Goal: Transaction & Acquisition: Purchase product/service

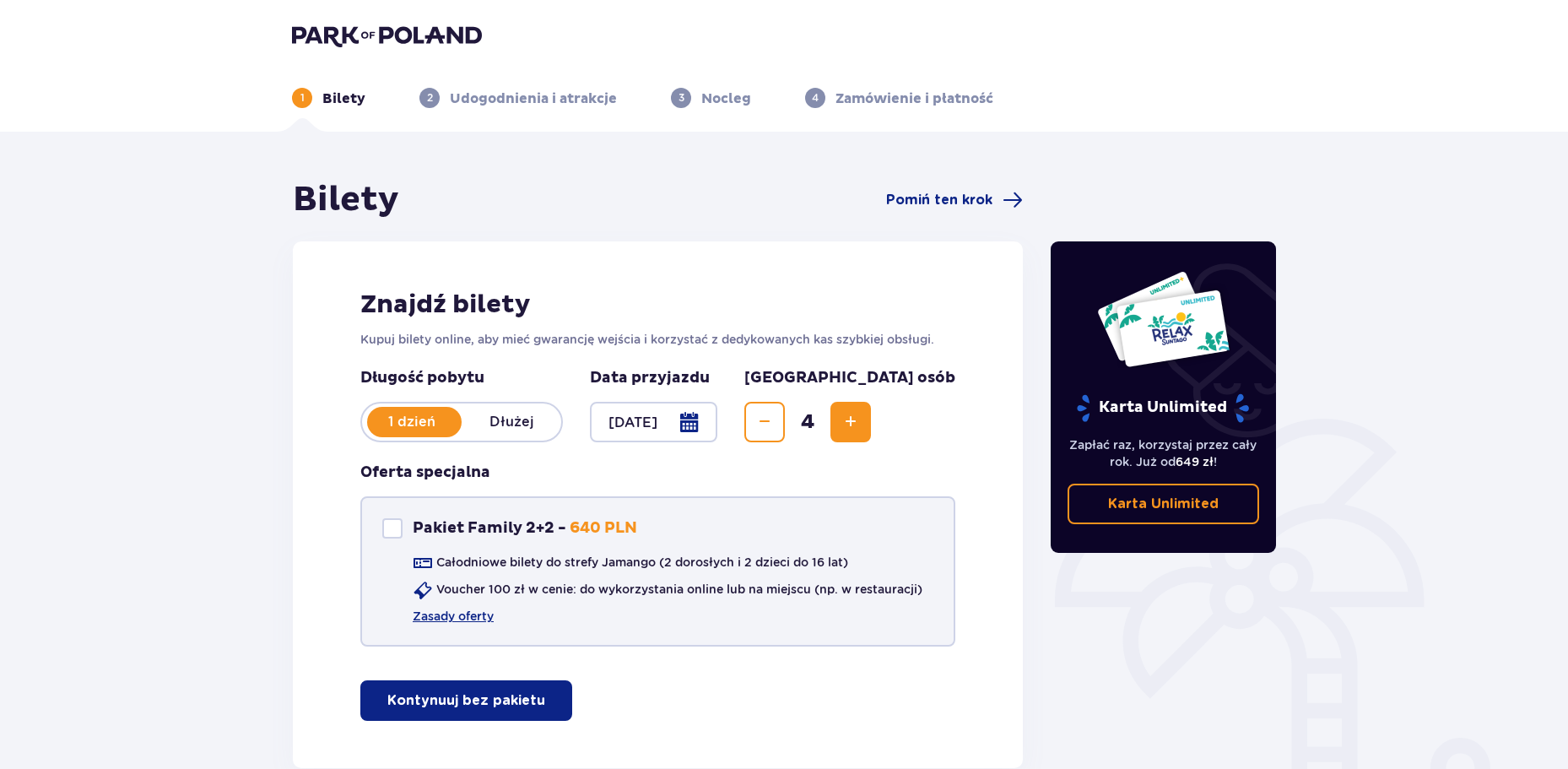
click at [391, 528] on div at bounding box center [393, 529] width 20 height 20
click at [393, 522] on div at bounding box center [393, 529] width 20 height 20
checkbox input "false"
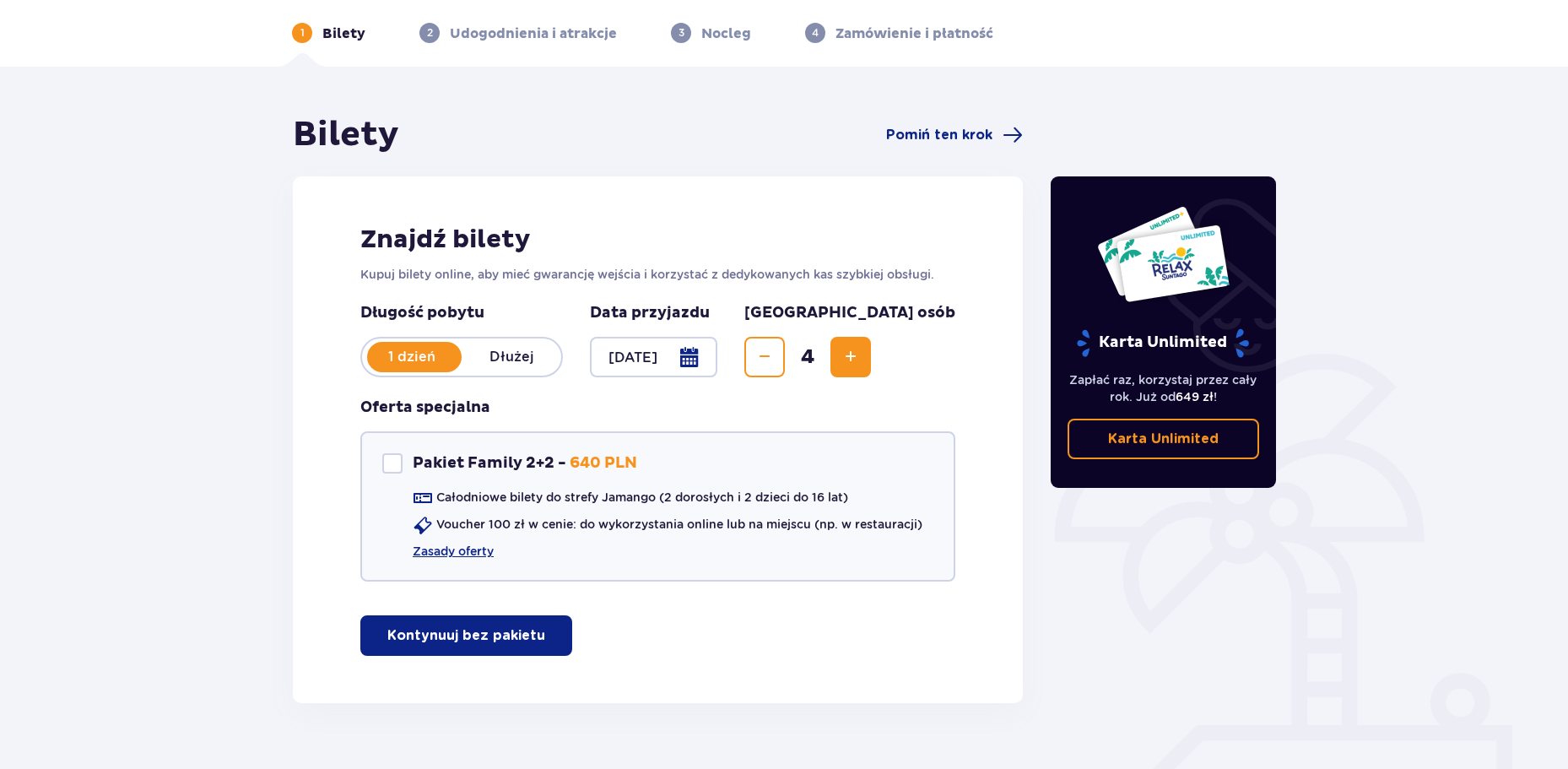
scroll to position [101, 0]
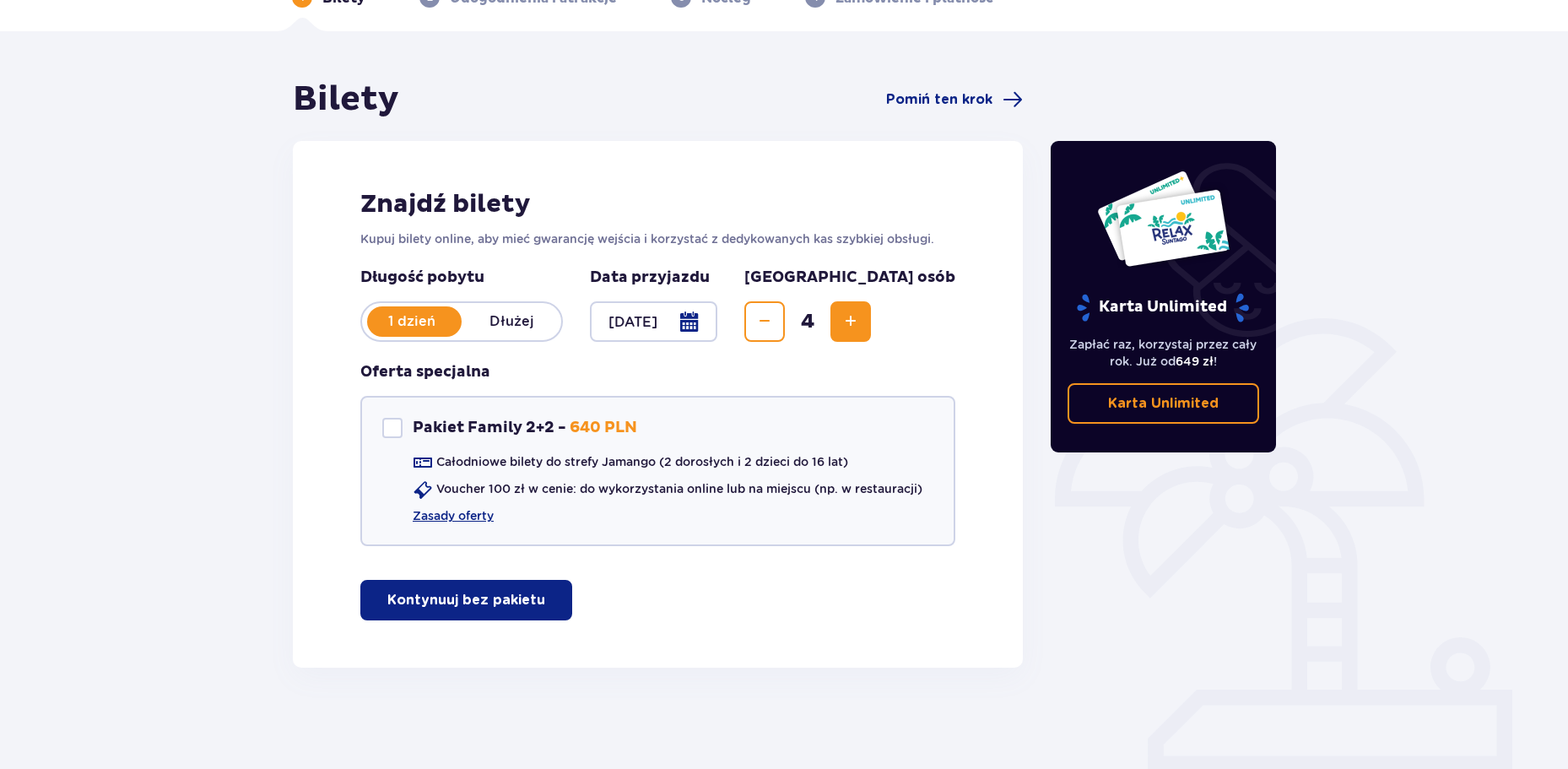
click at [414, 598] on p "Kontynuuj bez pakietu" at bounding box center [467, 600] width 157 height 19
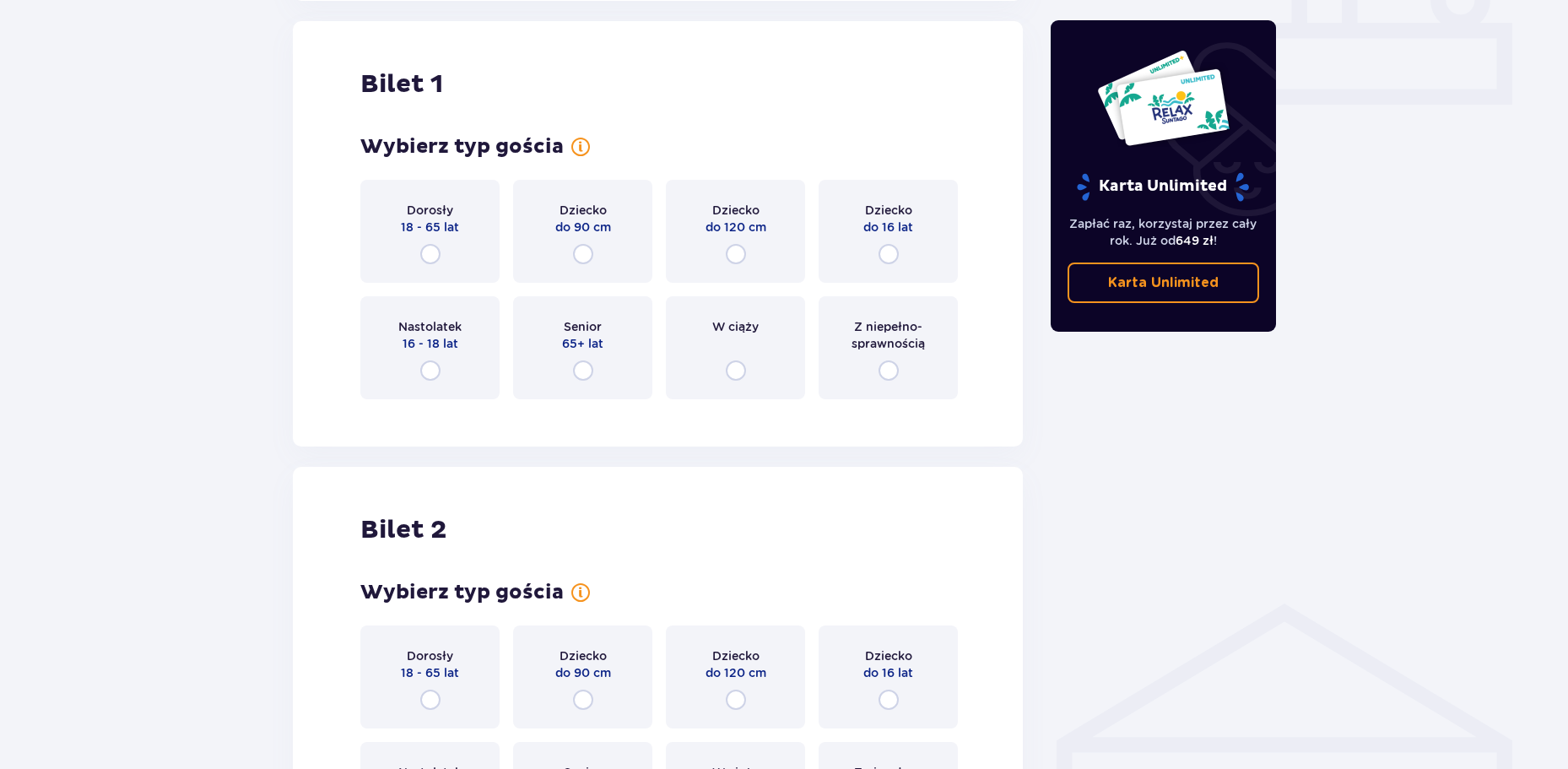
scroll to position [769, 0]
click at [732, 249] on input "radio" at bounding box center [736, 253] width 20 height 20
radio input "true"
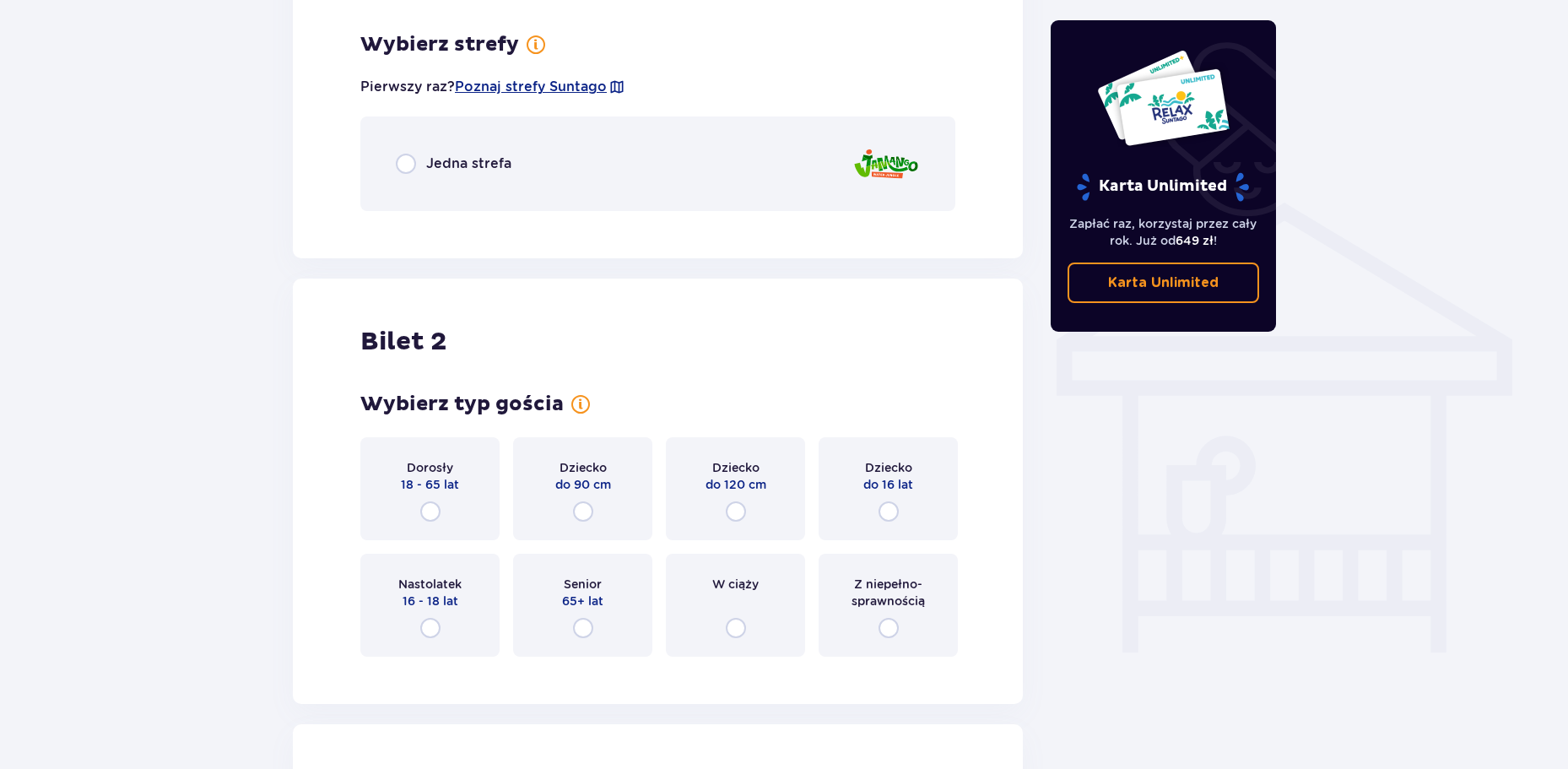
scroll to position [1181, 0]
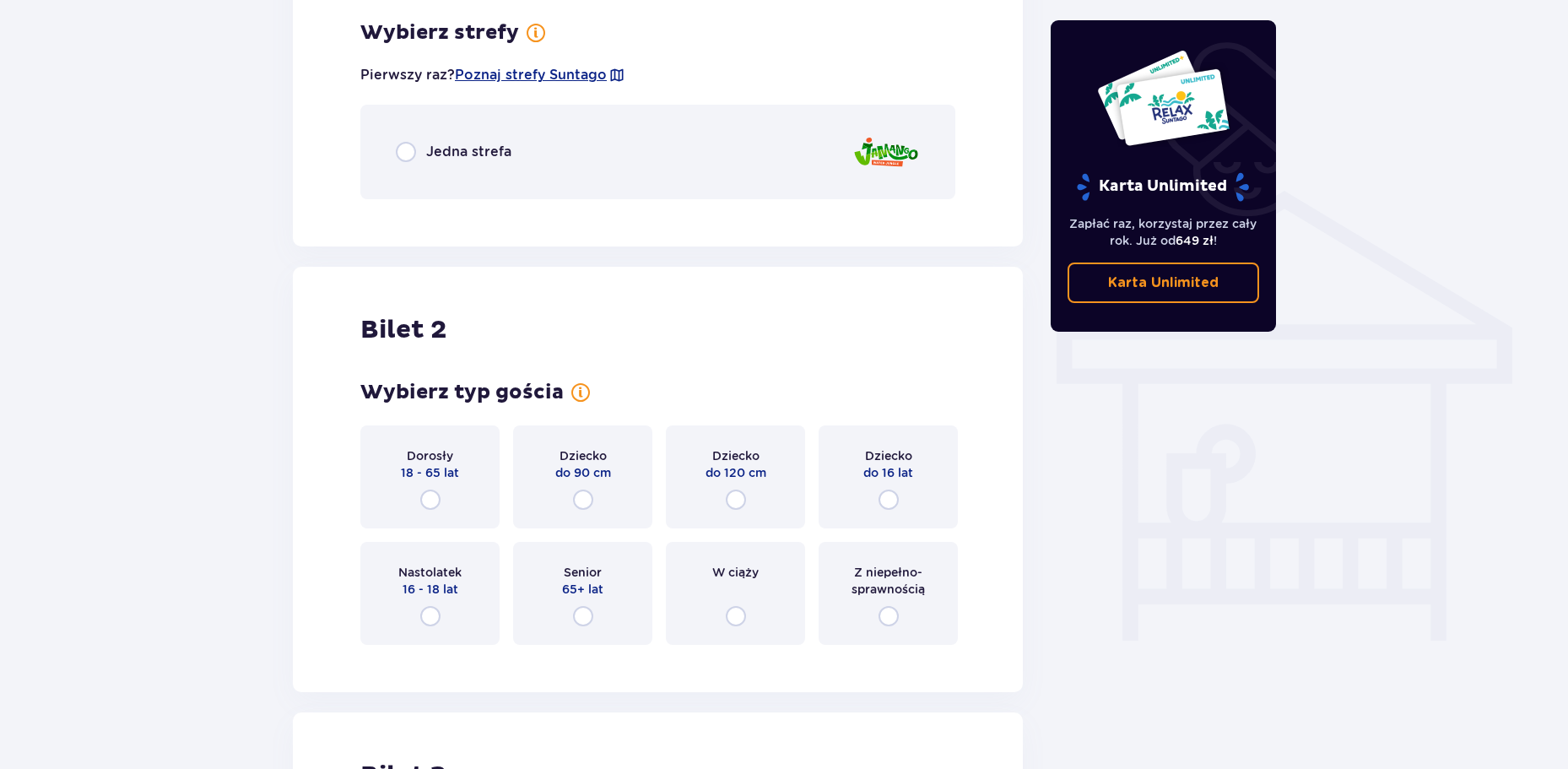
click at [424, 156] on div "Jedna strefa" at bounding box center [454, 152] width 116 height 20
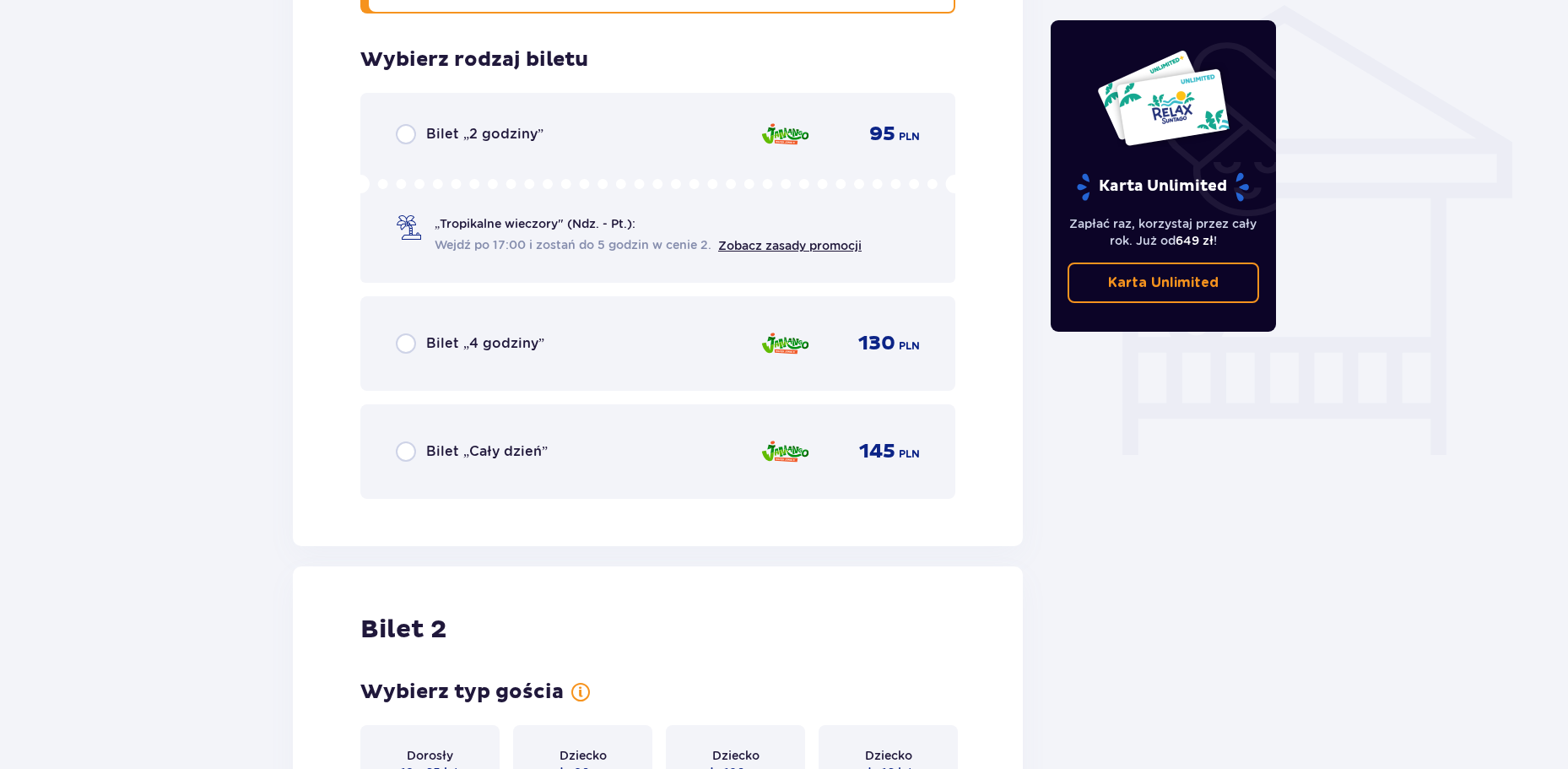
scroll to position [1393, 0]
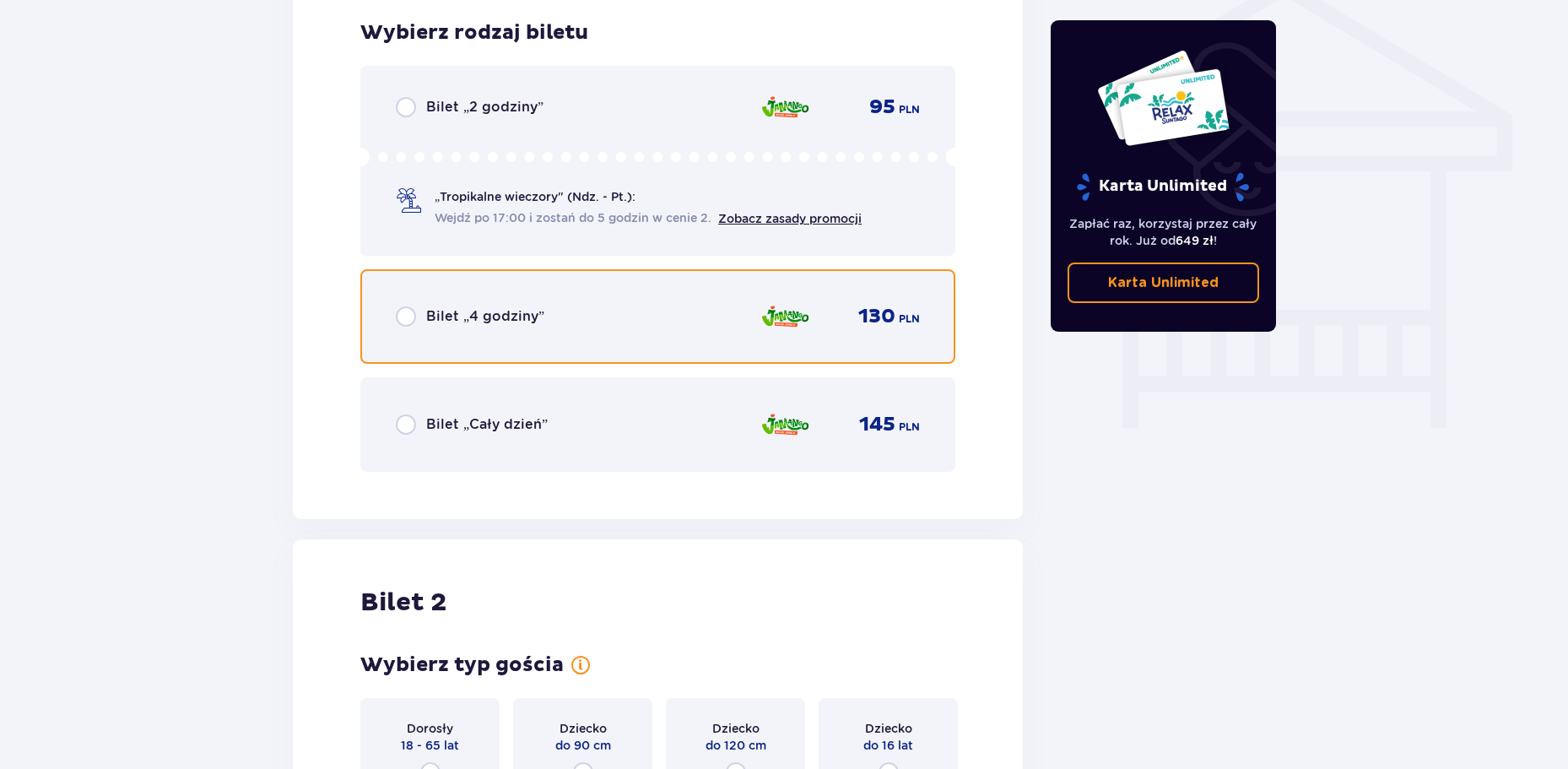
click at [403, 313] on input "radio" at bounding box center [406, 316] width 20 height 20
radio input "true"
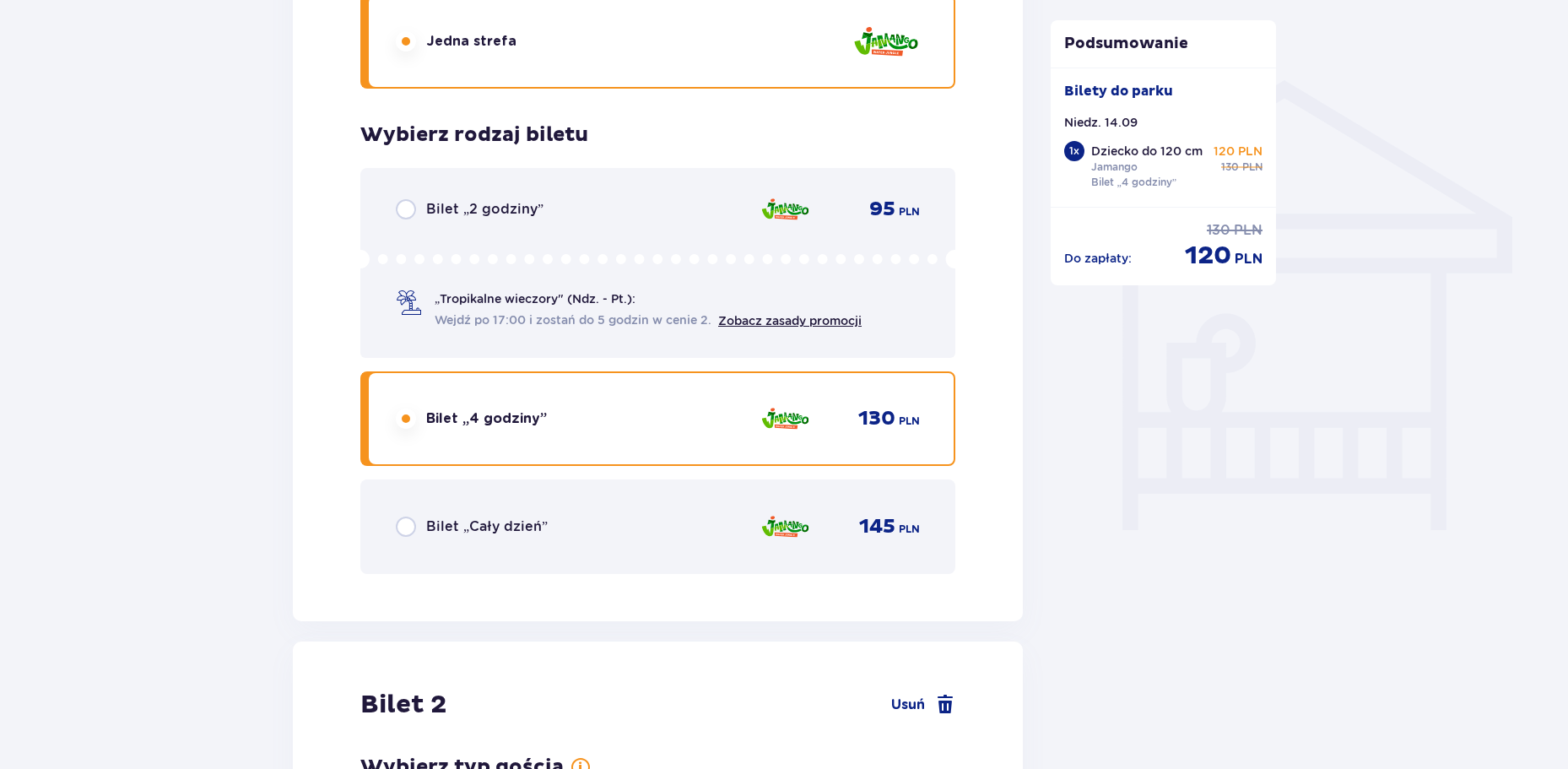
scroll to position [1690, 0]
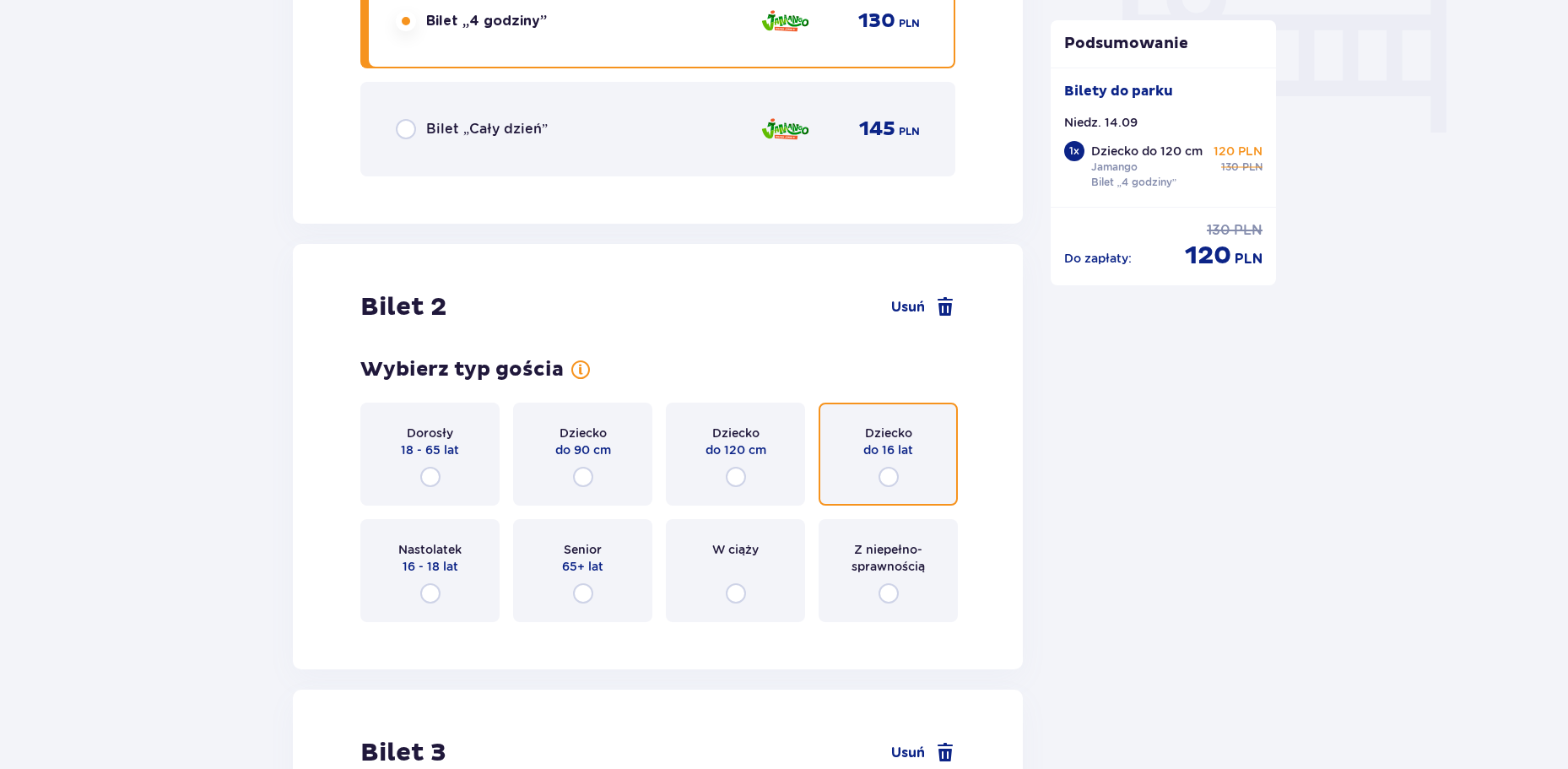
click at [890, 478] on input "radio" at bounding box center [889, 477] width 20 height 20
radio input "true"
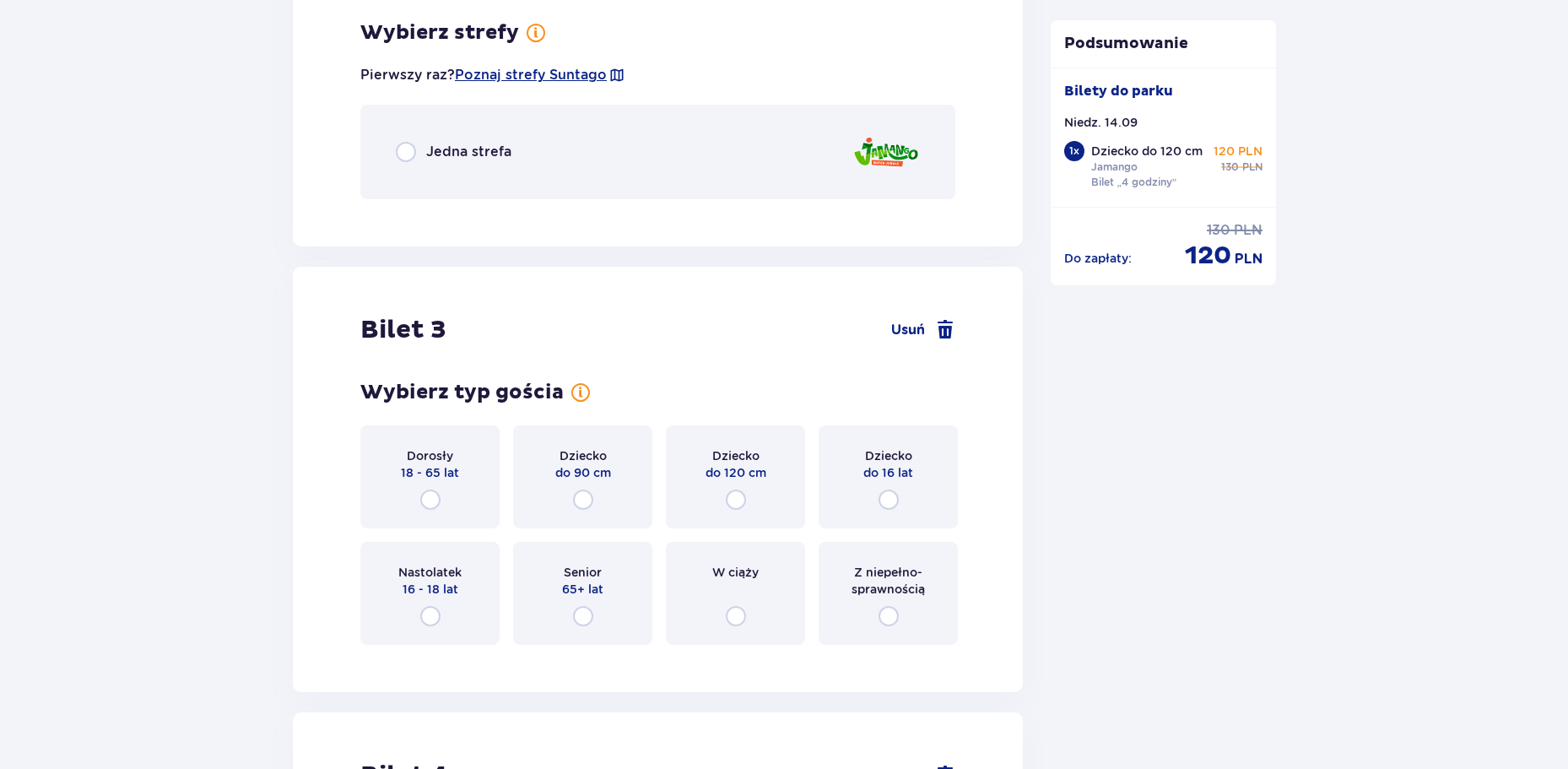
scroll to position [1903, 0]
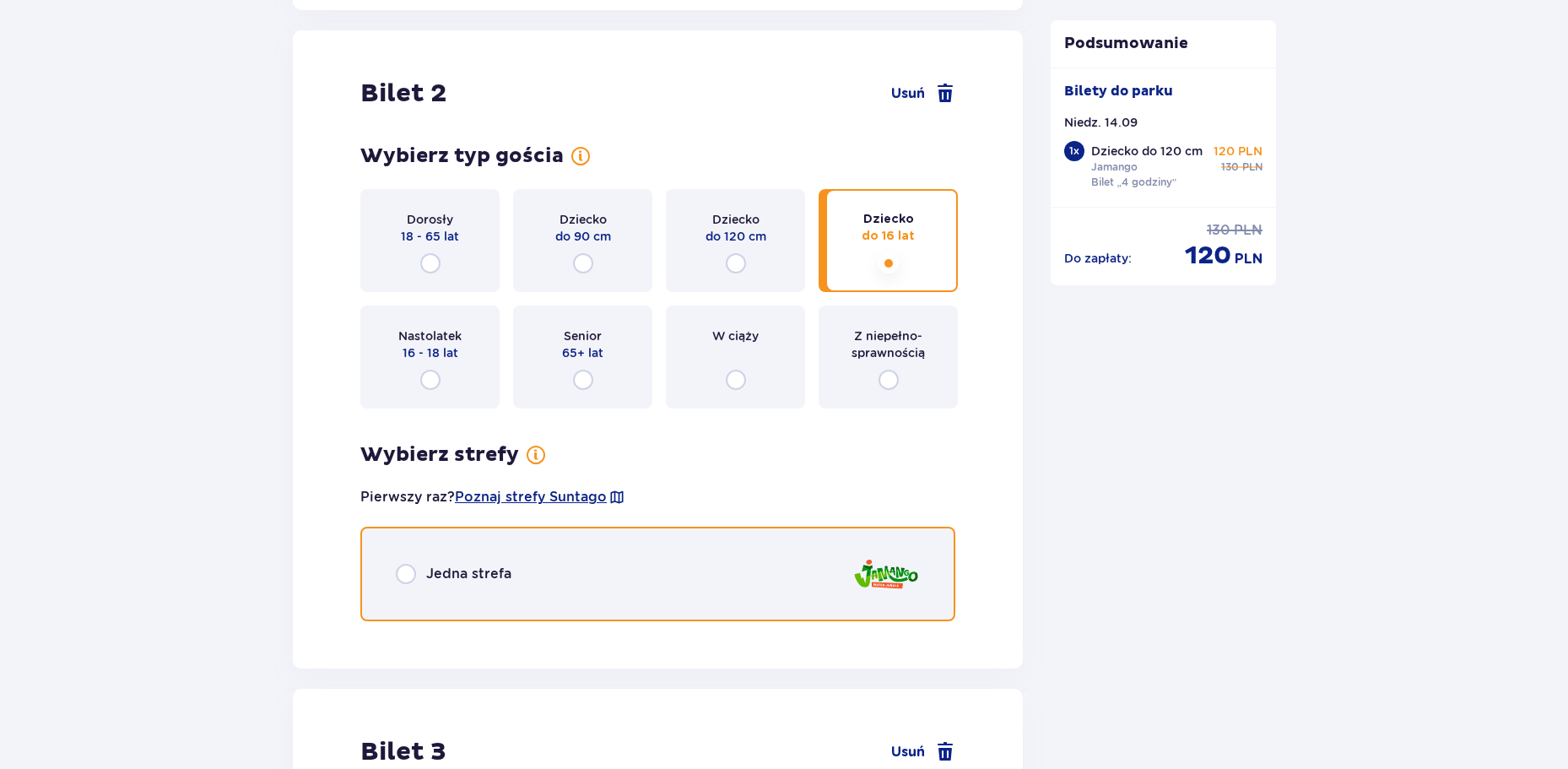
click at [410, 576] on input "radio" at bounding box center [406, 575] width 20 height 20
radio input "true"
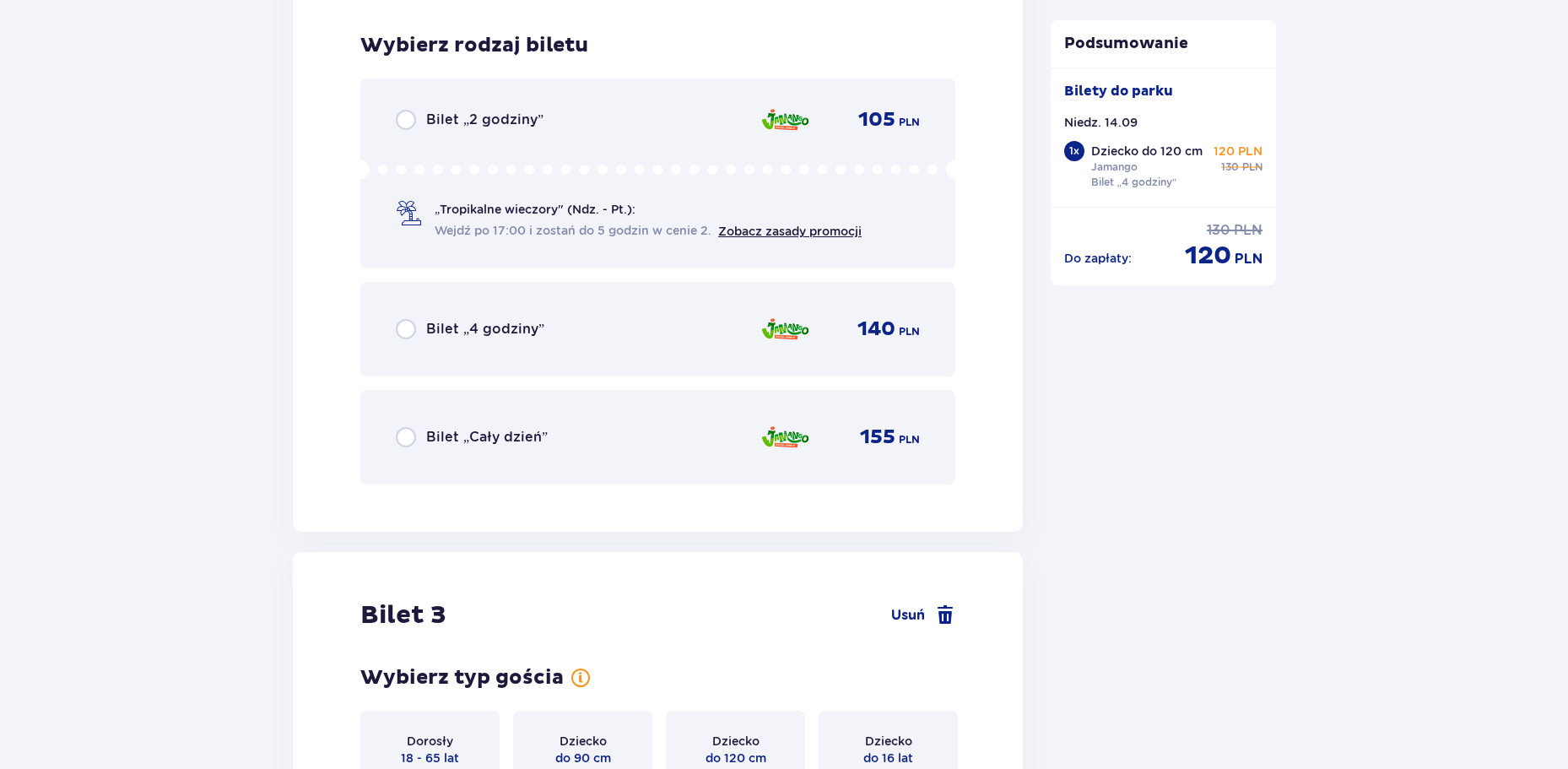
scroll to position [2538, 0]
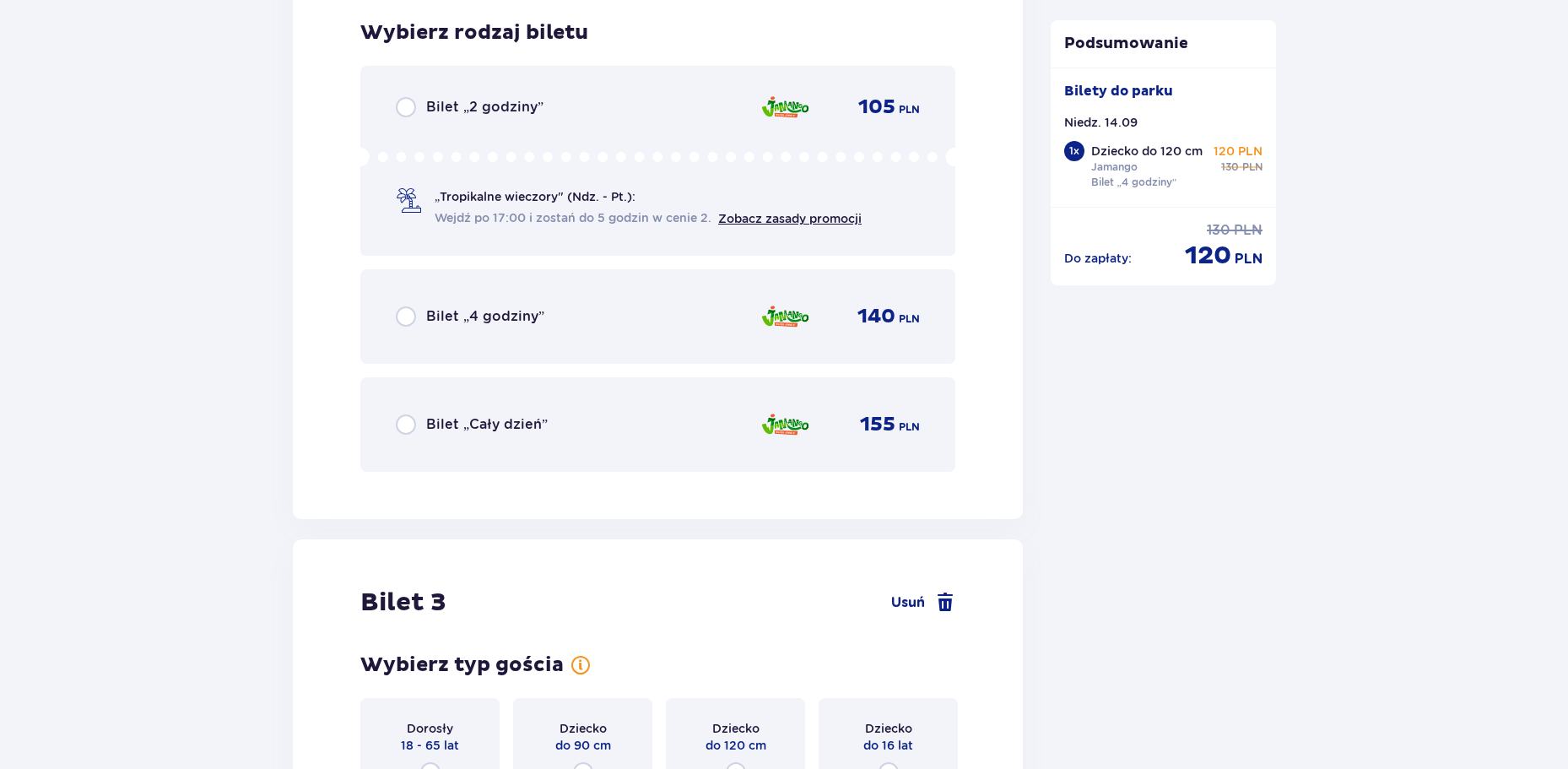
drag, startPoint x: 417, startPoint y: 316, endPoint x: 468, endPoint y: 338, distance: 55.5
click at [417, 321] on div "Bilet „4 godziny”" at bounding box center [470, 316] width 149 height 20
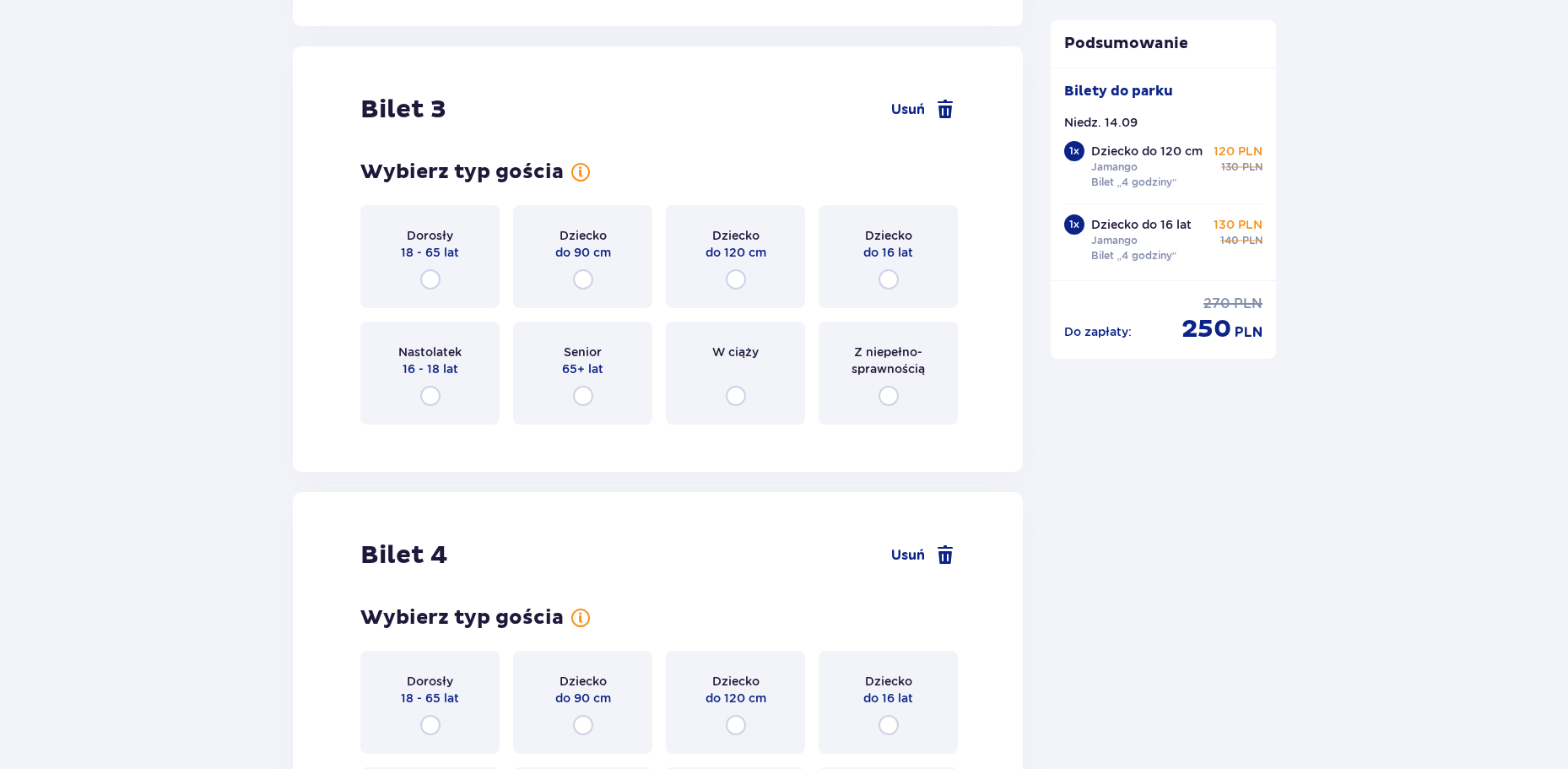
scroll to position [3058, 0]
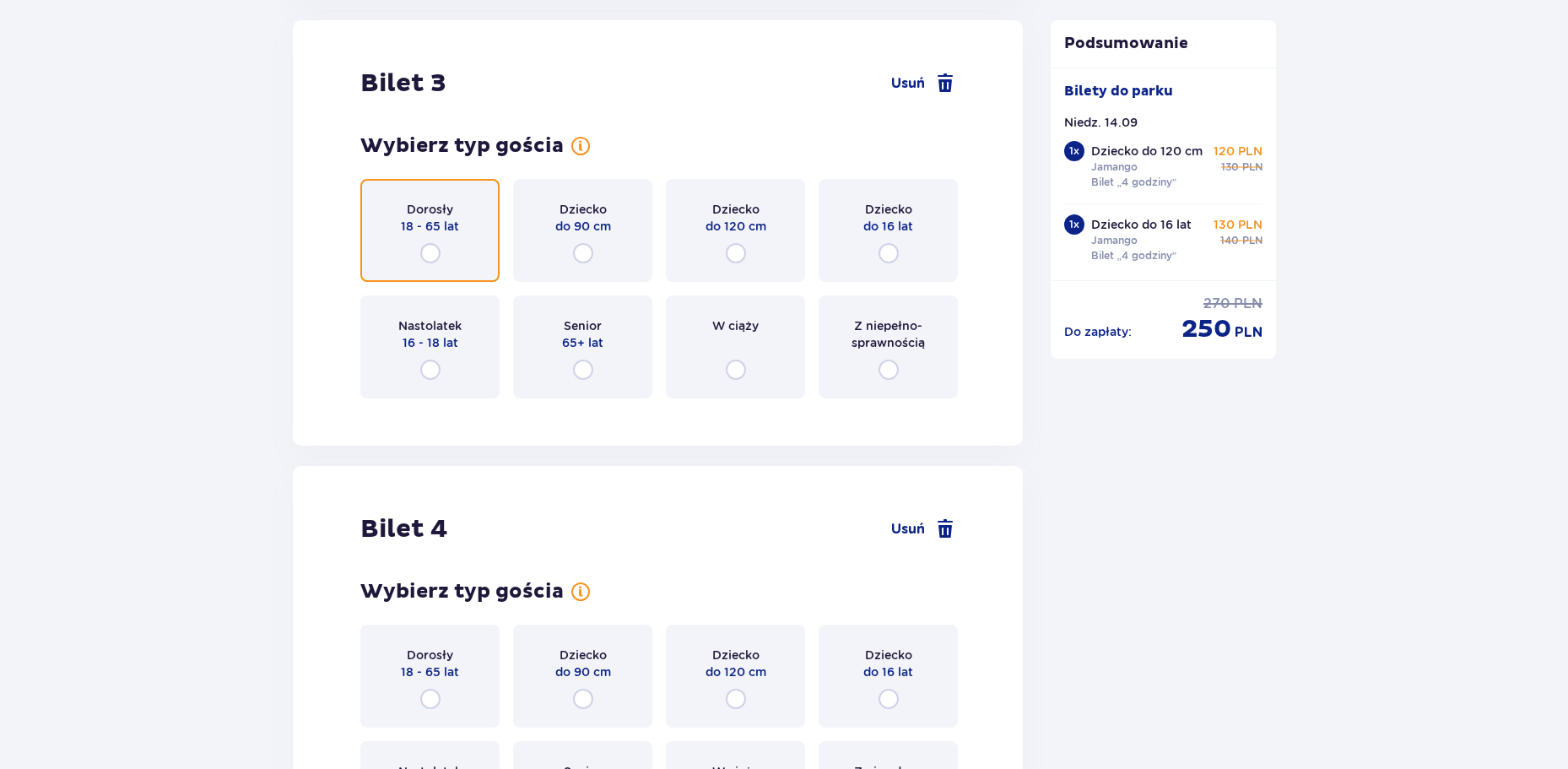
click at [431, 246] on input "radio" at bounding box center [431, 253] width 20 height 20
radio input "true"
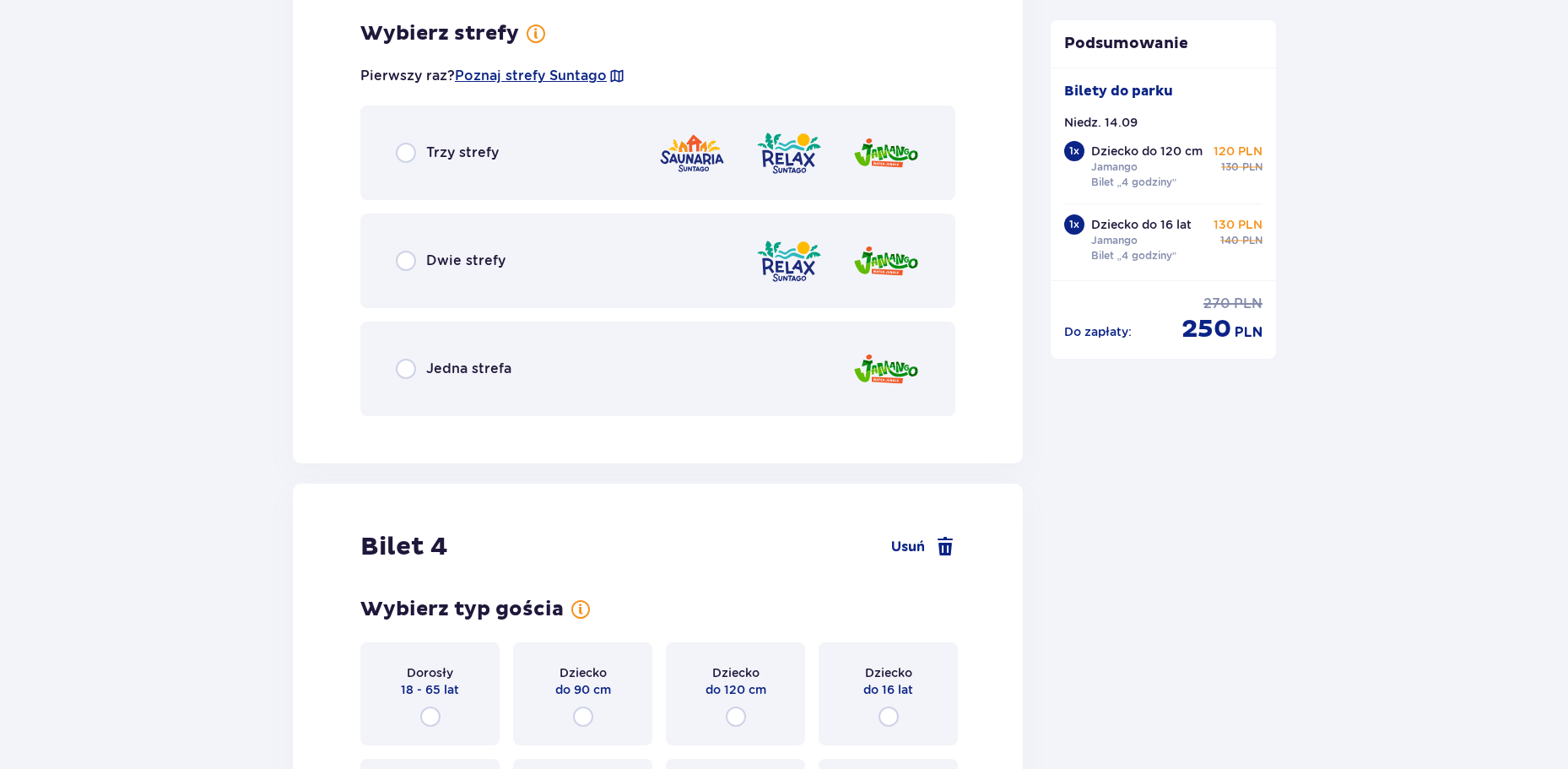
scroll to position [3470, 0]
click at [397, 372] on div "Jedna strefa" at bounding box center [658, 368] width 595 height 95
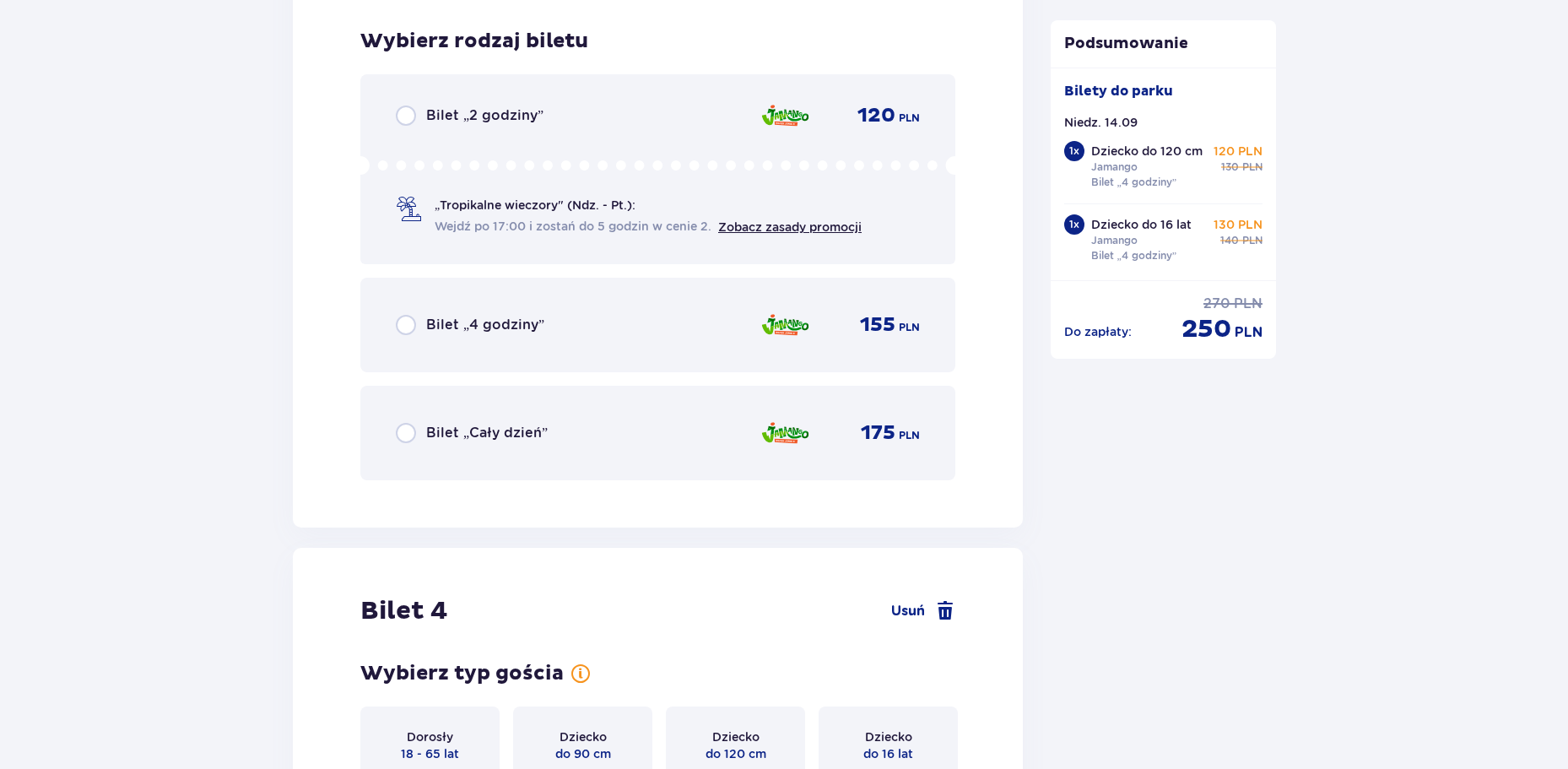
scroll to position [3899, 0]
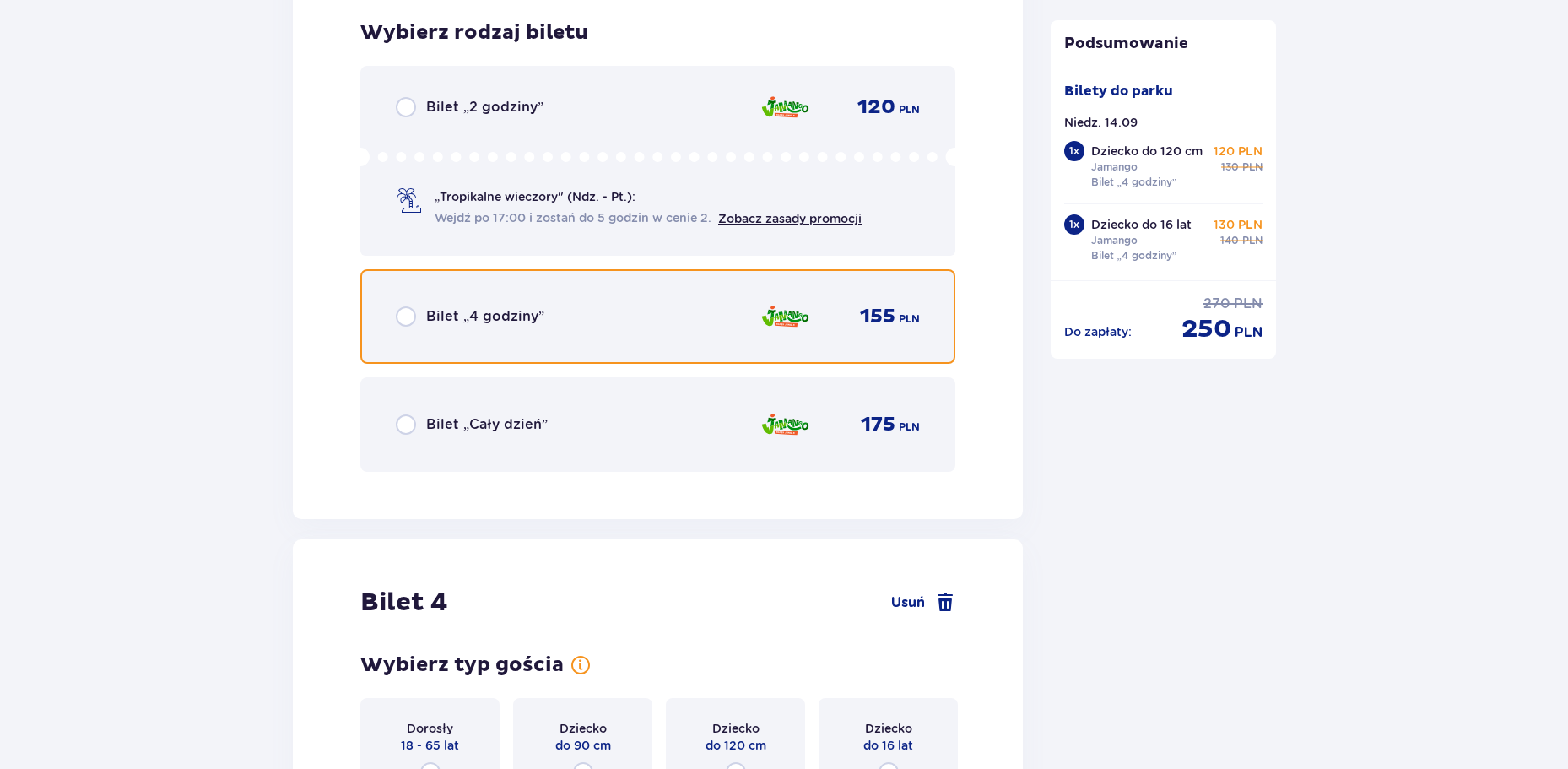
click at [407, 320] on input "radio" at bounding box center [406, 316] width 20 height 20
radio input "true"
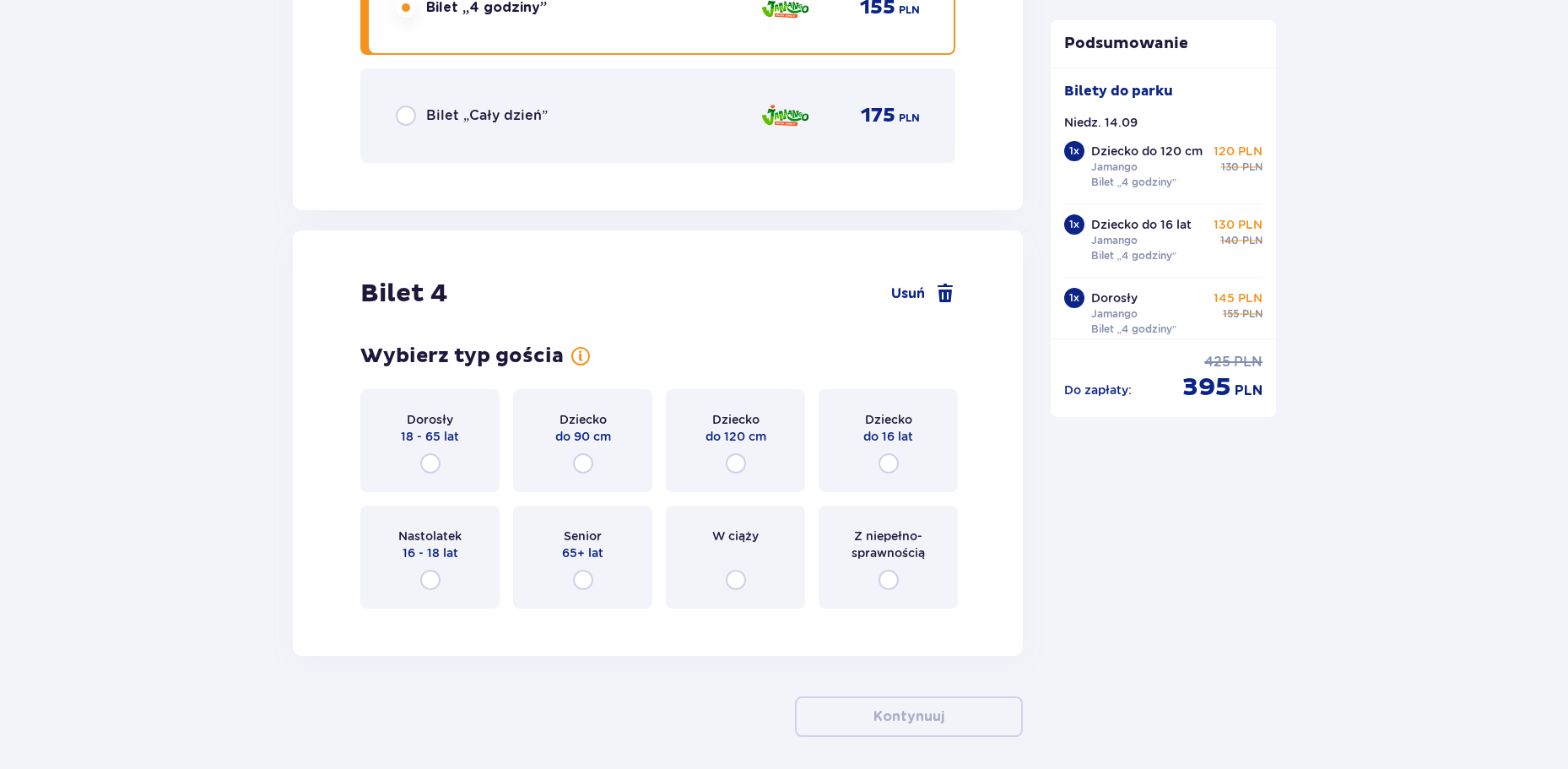
scroll to position [4278, 0]
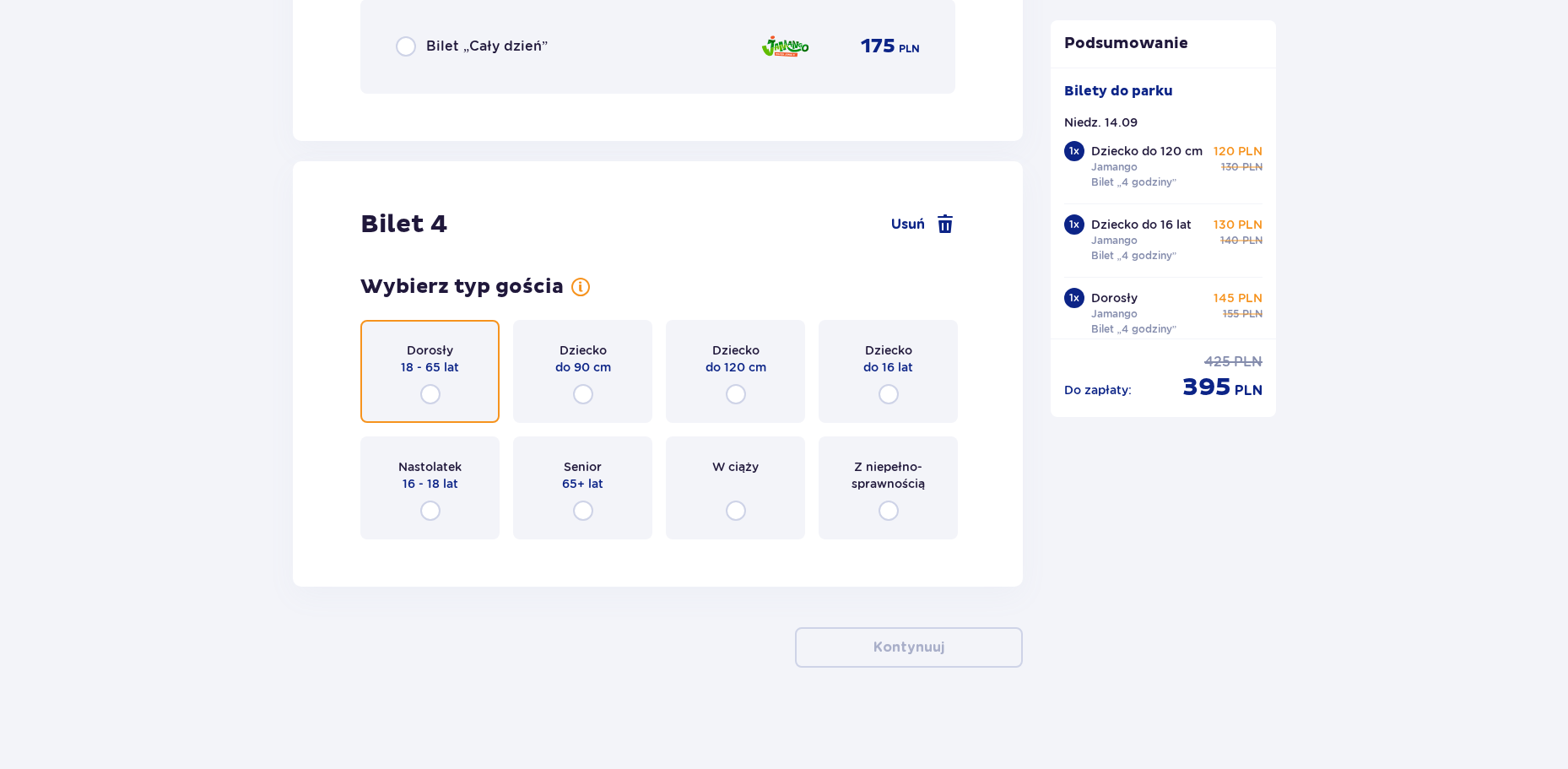
click at [421, 400] on input "radio" at bounding box center [431, 394] width 20 height 20
radio input "true"
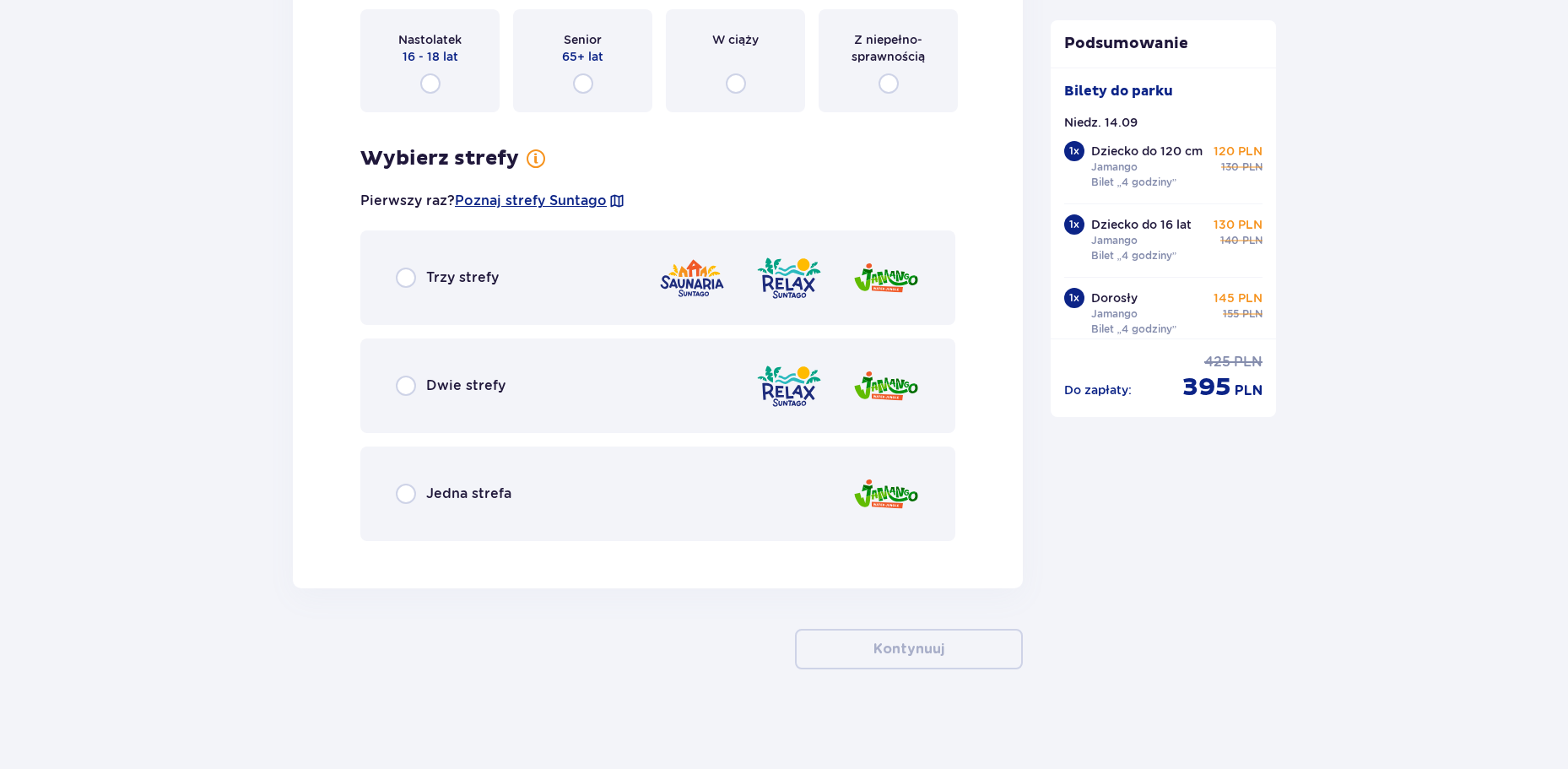
scroll to position [4707, 0]
click at [394, 494] on div "Jedna strefa" at bounding box center [658, 492] width 595 height 95
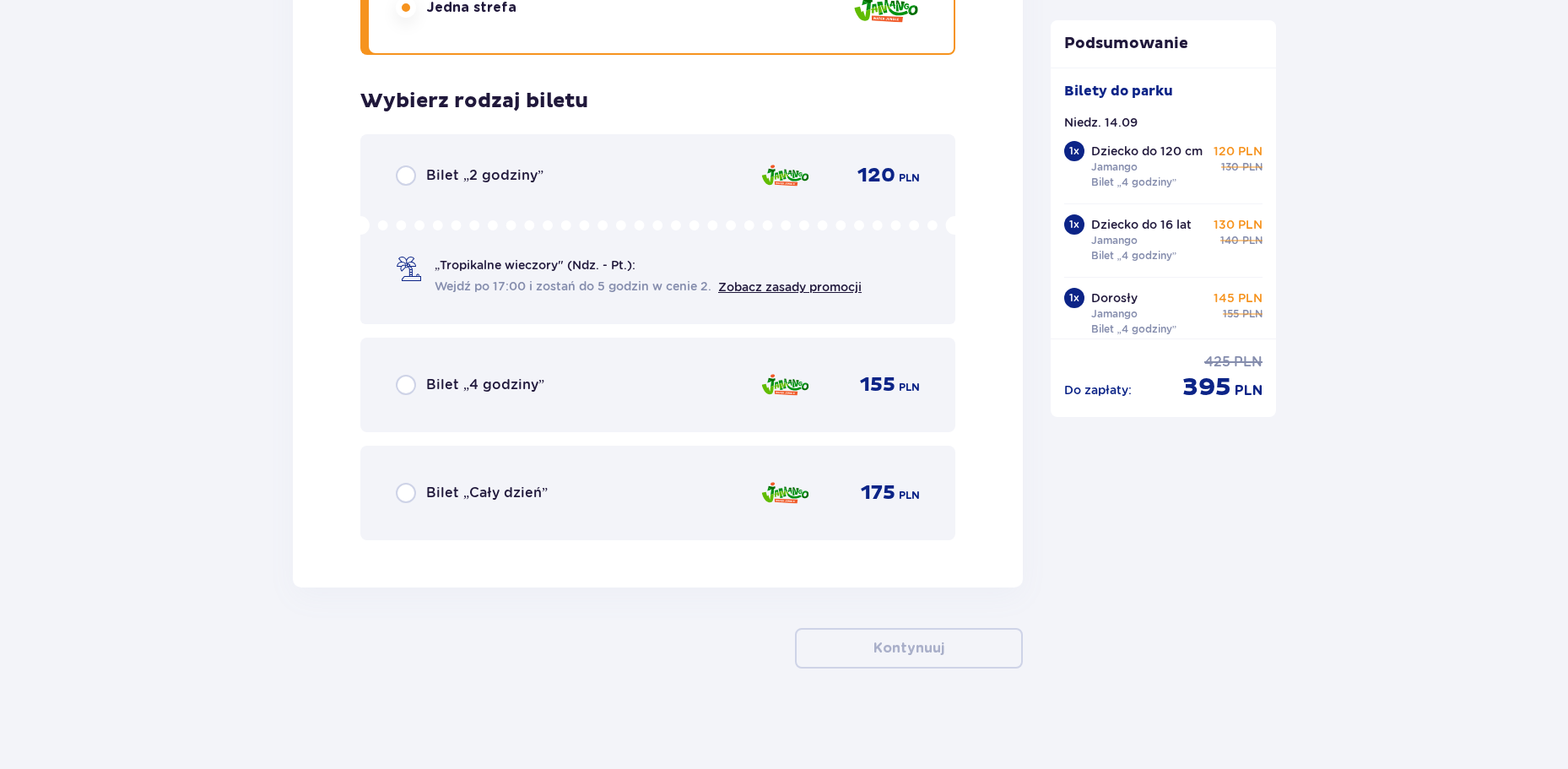
scroll to position [5192, 0]
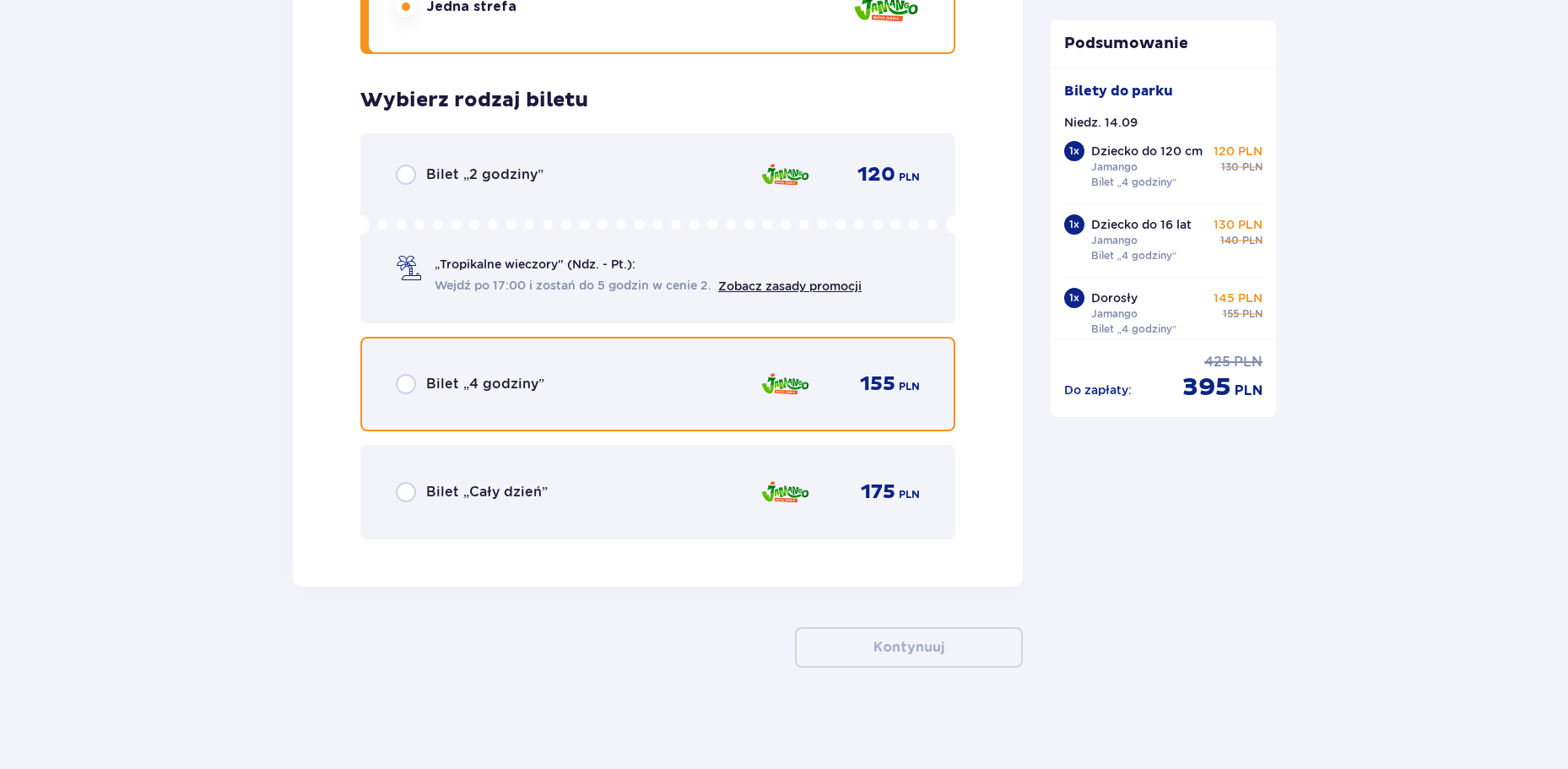
drag, startPoint x: 413, startPoint y: 392, endPoint x: 456, endPoint y: 400, distance: 43.7
click at [413, 393] on input "radio" at bounding box center [406, 384] width 20 height 20
radio input "true"
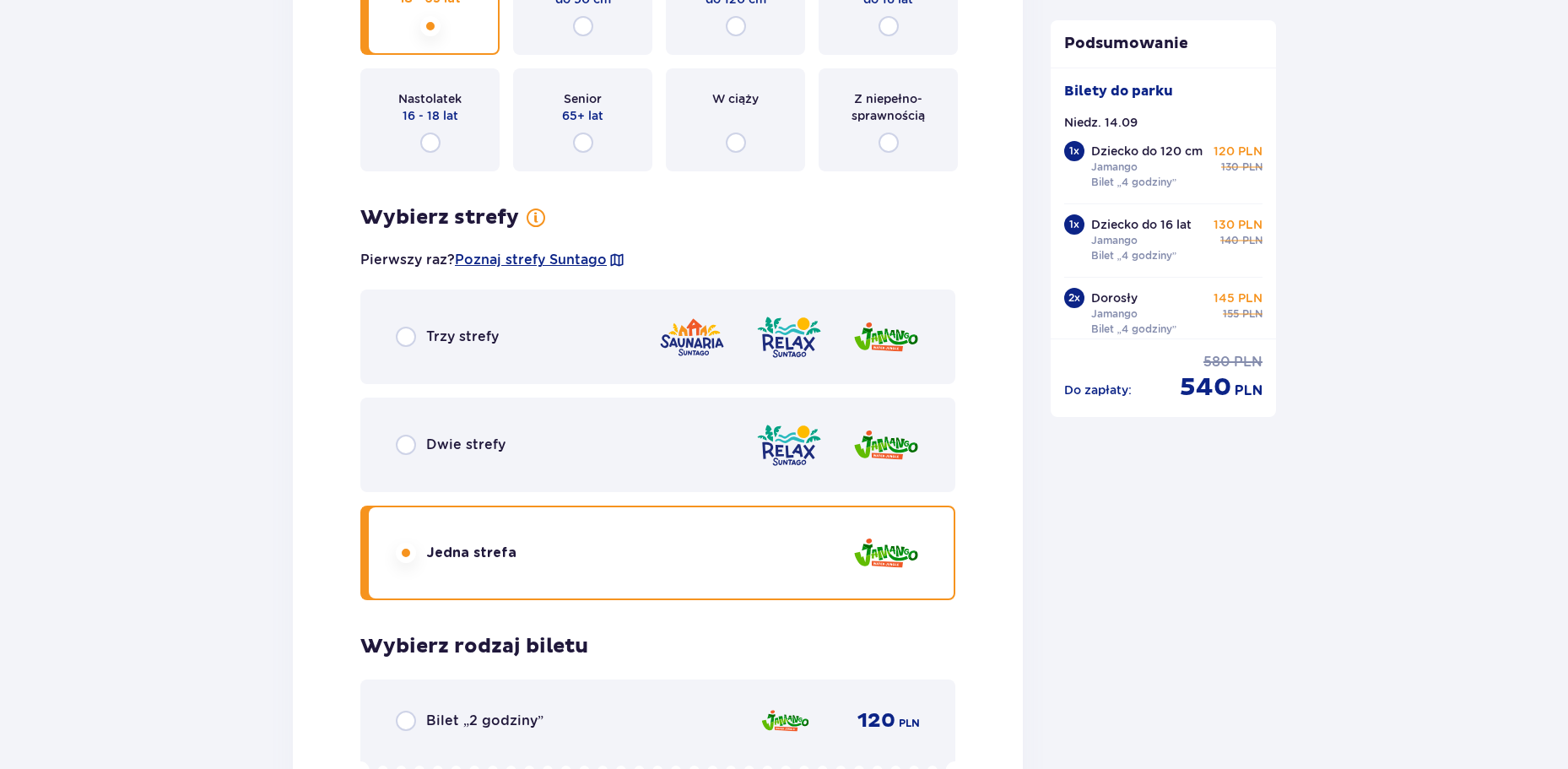
scroll to position [5364, 0]
